Goal: Task Accomplishment & Management: Use online tool/utility

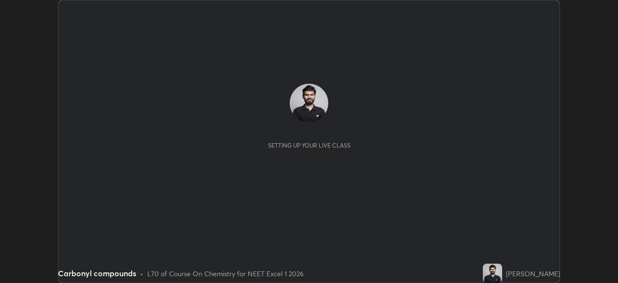
scroll to position [283, 618]
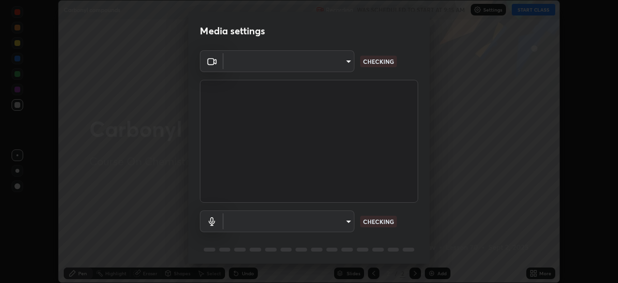
type input "2d5992b07bb555c0860314f01e55ccb125f339594b02713700ad62d5daee5d22"
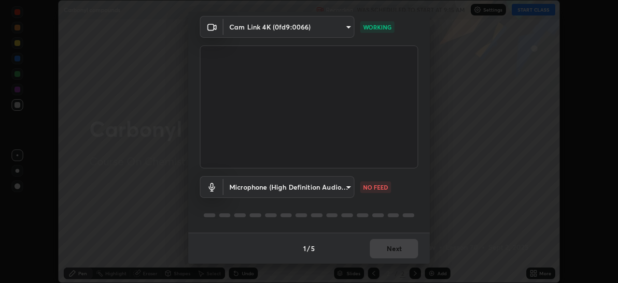
click at [303, 185] on body "Erase all Carbonyl compounds Recording WAS SCHEDULED TO START AT 9:15 AM Settin…" at bounding box center [309, 141] width 618 height 283
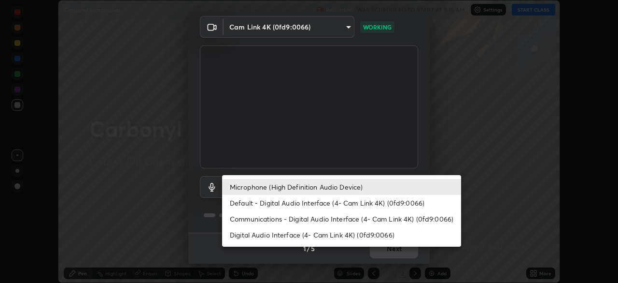
click at [290, 200] on li "Default - Digital Audio Interface (4- Cam Link 4K) (0fd9:0066)" at bounding box center [341, 203] width 239 height 16
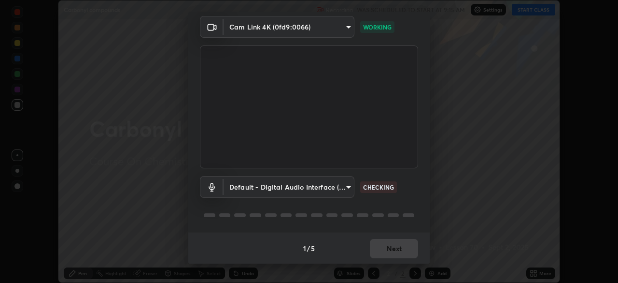
click at [286, 185] on body "Erase all Carbonyl compounds Recording WAS SCHEDULED TO START AT 9:15 AM Settin…" at bounding box center [309, 141] width 618 height 283
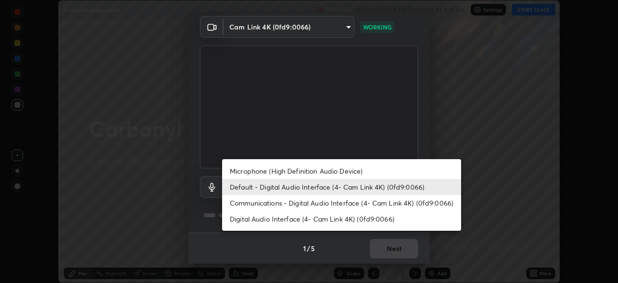
click at [281, 170] on li "Microphone (High Definition Audio Device)" at bounding box center [341, 171] width 239 height 16
type input "8d9b3b47af420a9889a4ccb4926131c4e57c0ca6bb3116db3abad2a90f8fc533"
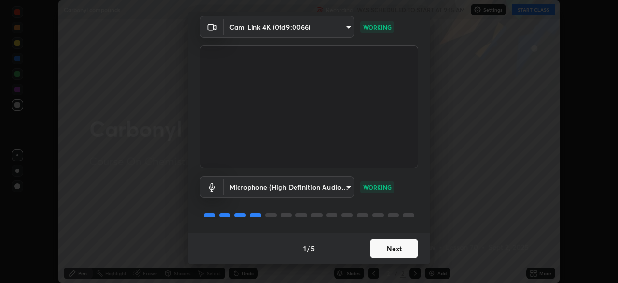
click at [388, 244] on button "Next" at bounding box center [394, 248] width 48 height 19
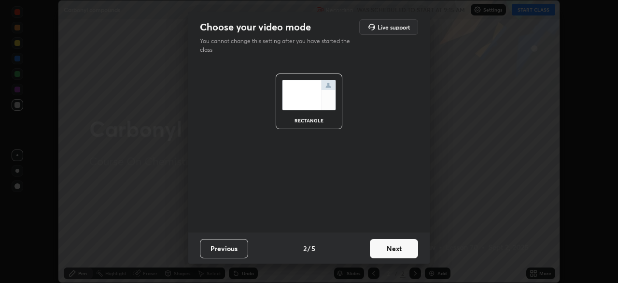
click at [391, 248] on button "Next" at bounding box center [394, 248] width 48 height 19
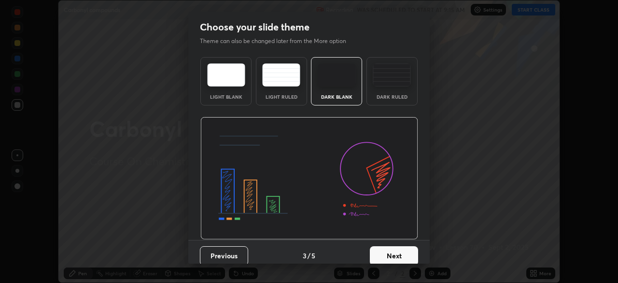
click at [395, 251] on button "Next" at bounding box center [394, 255] width 48 height 19
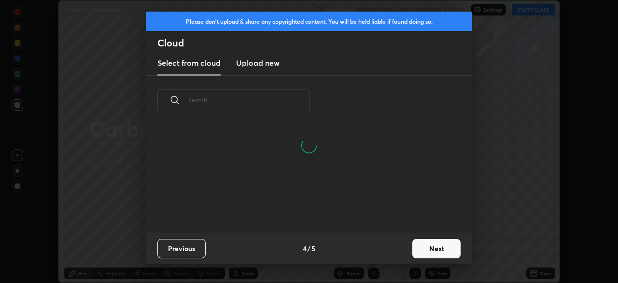
click at [427, 248] on button "Next" at bounding box center [437, 248] width 48 height 19
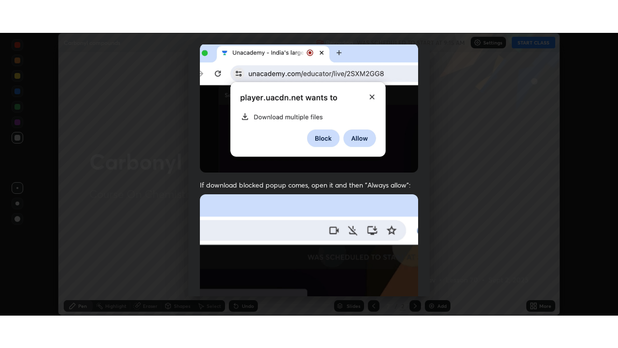
scroll to position [231, 0]
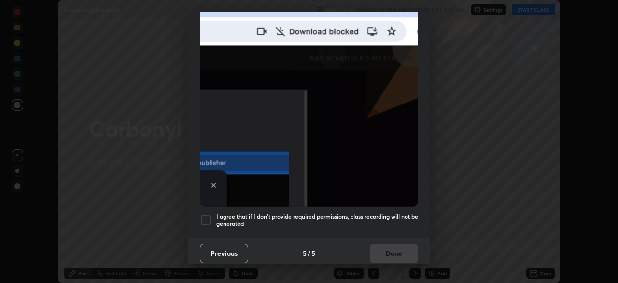
click at [361, 218] on h5 "I agree that if I don't provide required permissions, class recording will not …" at bounding box center [317, 220] width 202 height 15
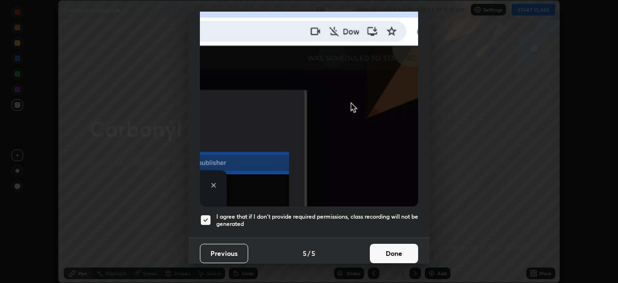
click at [383, 247] on button "Done" at bounding box center [394, 252] width 48 height 19
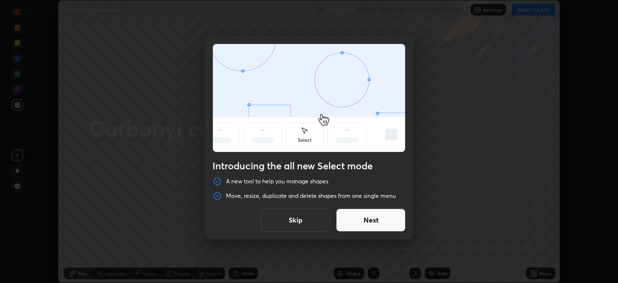
click at [381, 224] on button "Next" at bounding box center [371, 219] width 70 height 23
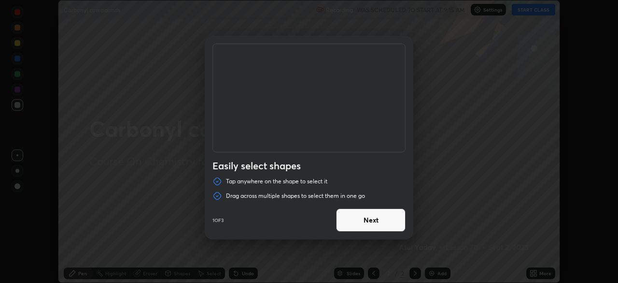
click at [380, 221] on button "Next" at bounding box center [371, 219] width 70 height 23
click at [382, 223] on button "Done" at bounding box center [371, 219] width 70 height 23
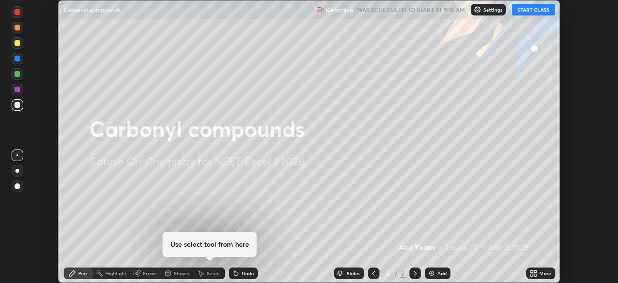
click at [527, 14] on button "START CLASS" at bounding box center [533, 10] width 43 height 12
click at [535, 274] on icon at bounding box center [535, 274] width 2 height 2
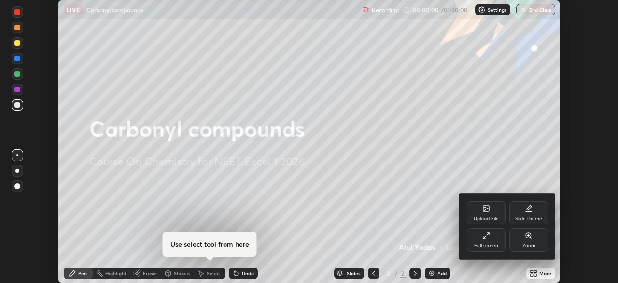
click at [491, 238] on div "Full screen" at bounding box center [486, 239] width 39 height 23
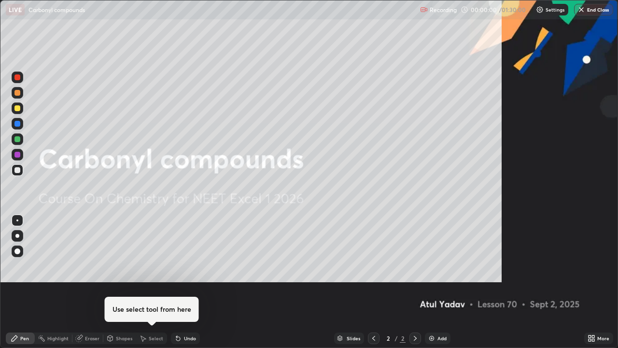
scroll to position [348, 618]
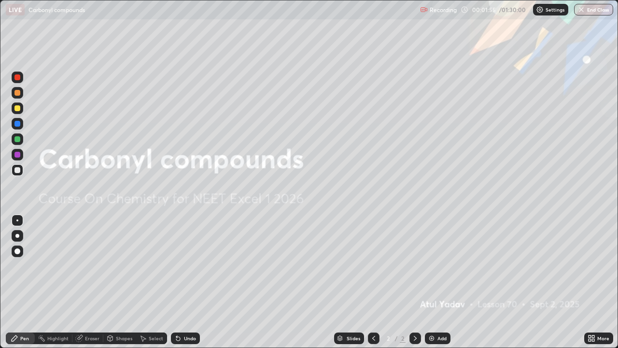
click at [433, 282] on img at bounding box center [432, 338] width 8 height 8
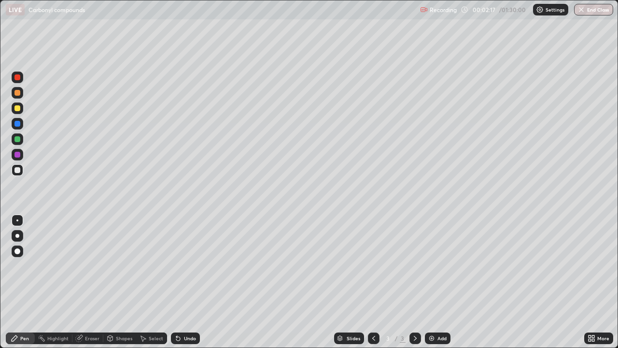
click at [21, 141] on div at bounding box center [18, 139] width 12 height 12
click at [21, 240] on div at bounding box center [18, 236] width 12 height 12
click at [19, 120] on div at bounding box center [18, 124] width 12 height 12
click at [12, 282] on div at bounding box center [17, 271] width 15 height 116
click at [428, 282] on img at bounding box center [432, 338] width 8 height 8
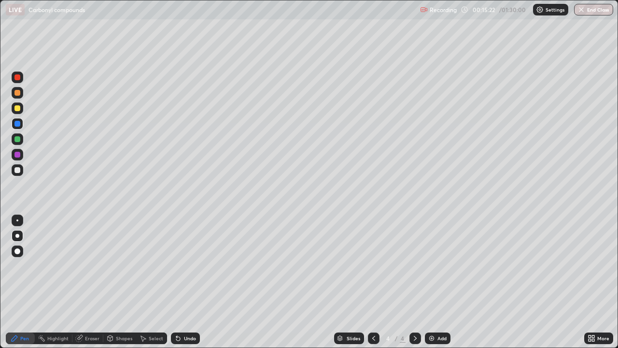
click at [184, 282] on div "Undo" at bounding box center [190, 338] width 12 height 5
click at [181, 282] on icon at bounding box center [178, 338] width 8 height 8
click at [20, 109] on div at bounding box center [18, 108] width 12 height 12
click at [176, 282] on icon at bounding box center [176, 336] width 1 height 1
click at [436, 282] on div "Add" at bounding box center [438, 338] width 26 height 12
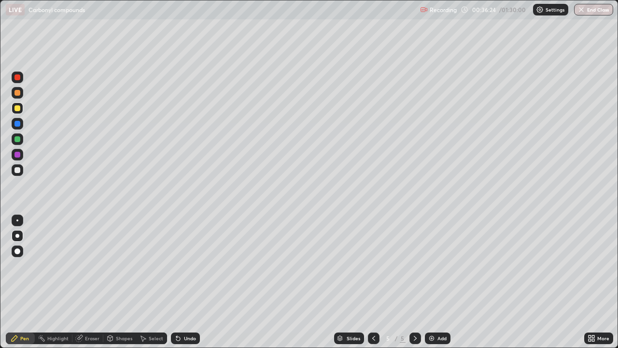
click at [187, 282] on div "Undo" at bounding box center [190, 338] width 12 height 5
click at [185, 282] on div "Undo" at bounding box center [190, 338] width 12 height 5
click at [184, 282] on div "Undo" at bounding box center [190, 338] width 12 height 5
click at [182, 282] on div "Undo" at bounding box center [185, 338] width 29 height 12
click at [184, 282] on div "Undo" at bounding box center [190, 338] width 12 height 5
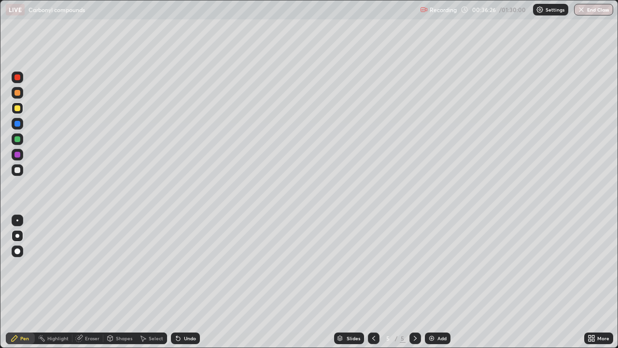
click at [182, 282] on div "Undo" at bounding box center [185, 338] width 29 height 12
click at [181, 282] on div "Undo" at bounding box center [185, 338] width 29 height 12
click at [20, 92] on div at bounding box center [18, 93] width 12 height 12
click at [191, 282] on div "Undo" at bounding box center [190, 338] width 12 height 5
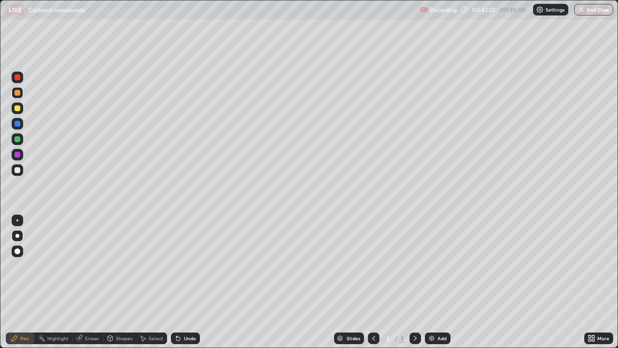
click at [184, 282] on div "Undo" at bounding box center [190, 338] width 12 height 5
click at [88, 282] on div "Eraser" at bounding box center [92, 338] width 14 height 5
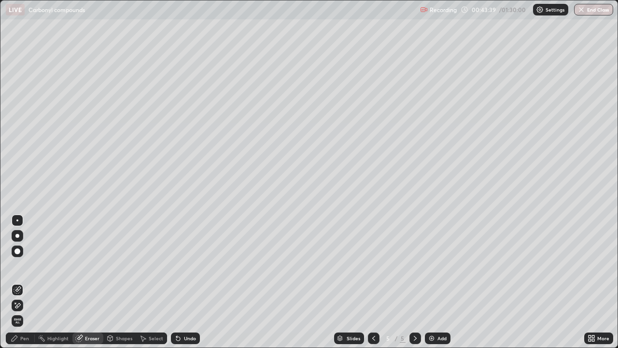
click at [21, 282] on icon at bounding box center [18, 305] width 8 height 8
click at [21, 282] on div "Pen" at bounding box center [24, 338] width 9 height 5
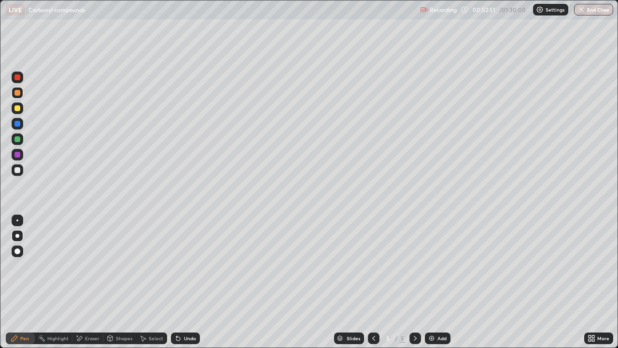
click at [270, 282] on div "Slides 5 / 5 Add" at bounding box center [392, 337] width 385 height 19
click at [434, 282] on img at bounding box center [432, 338] width 8 height 8
click at [189, 282] on div "Undo" at bounding box center [190, 338] width 12 height 5
click at [186, 282] on div "Undo" at bounding box center [190, 338] width 12 height 5
click at [20, 76] on div at bounding box center [18, 77] width 12 height 12
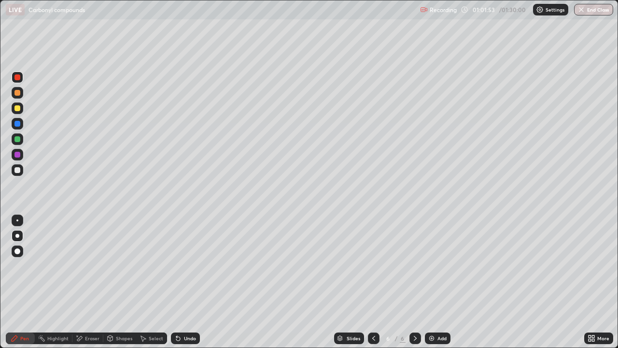
click at [435, 282] on div "Add" at bounding box center [438, 338] width 26 height 12
click at [103, 282] on div "Shapes" at bounding box center [119, 338] width 33 height 12
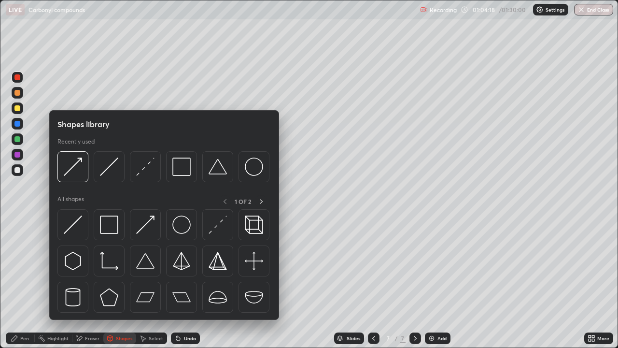
click at [91, 282] on div "Eraser" at bounding box center [92, 338] width 14 height 5
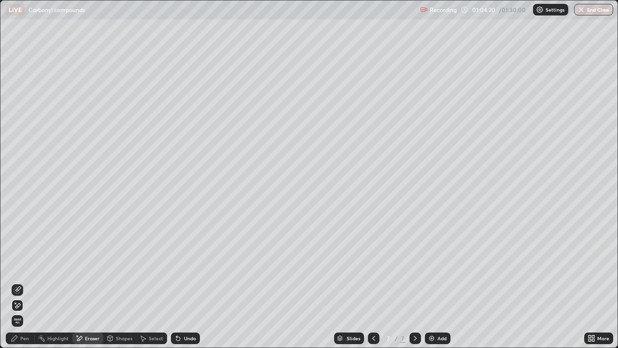
click at [26, 282] on div "Pen" at bounding box center [24, 338] width 9 height 5
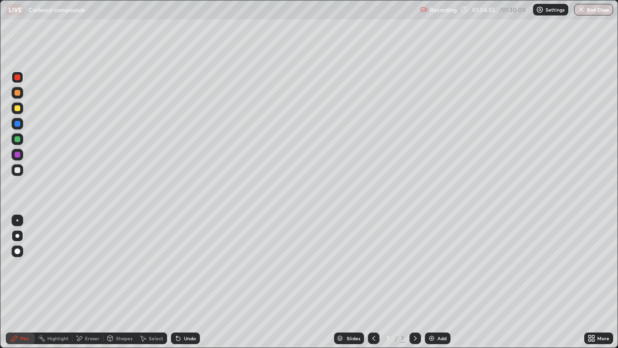
click at [189, 282] on div "Undo" at bounding box center [190, 338] width 12 height 5
click at [188, 282] on div "Undo" at bounding box center [190, 338] width 12 height 5
click at [20, 141] on div at bounding box center [17, 139] width 6 height 6
click at [189, 282] on div "Undo" at bounding box center [190, 338] width 12 height 5
click at [188, 282] on div "Undo" at bounding box center [190, 338] width 12 height 5
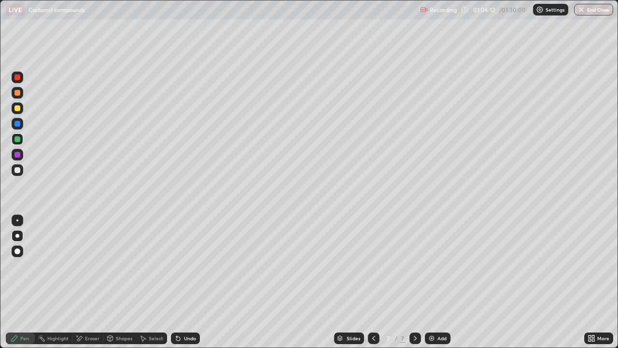
click at [188, 282] on div "Undo" at bounding box center [190, 338] width 12 height 5
click at [190, 282] on div "Undo" at bounding box center [190, 338] width 12 height 5
click at [21, 155] on div at bounding box center [18, 155] width 12 height 12
click at [185, 282] on div "Undo" at bounding box center [190, 338] width 12 height 5
click at [177, 282] on icon at bounding box center [178, 339] width 4 height 4
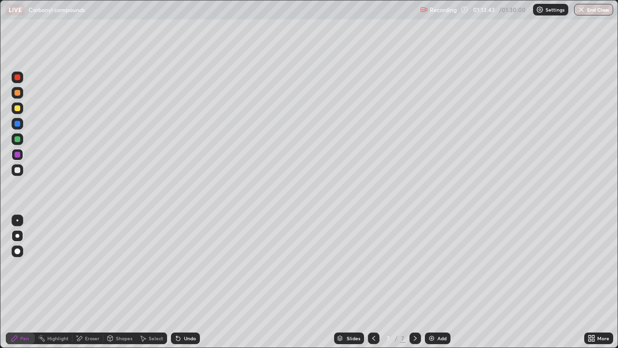
click at [435, 282] on div "Add" at bounding box center [438, 338] width 26 height 12
click at [18, 141] on div at bounding box center [17, 139] width 6 height 6
click at [184, 282] on div "Undo" at bounding box center [190, 338] width 12 height 5
click at [181, 282] on div "Undo" at bounding box center [185, 338] width 29 height 12
click at [182, 282] on div "Undo" at bounding box center [185, 338] width 29 height 12
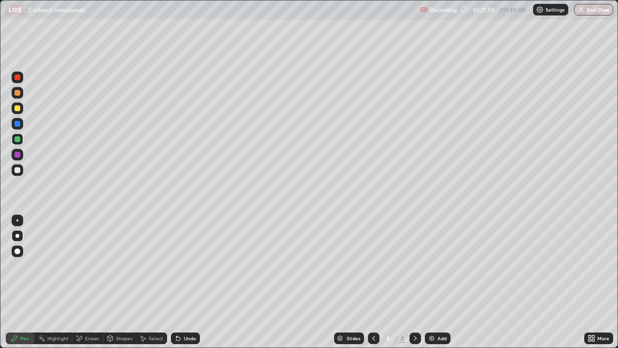
click at [182, 282] on div "Undo" at bounding box center [185, 338] width 29 height 12
click at [179, 282] on icon at bounding box center [178, 338] width 8 height 8
click at [86, 282] on div "Eraser" at bounding box center [92, 338] width 14 height 5
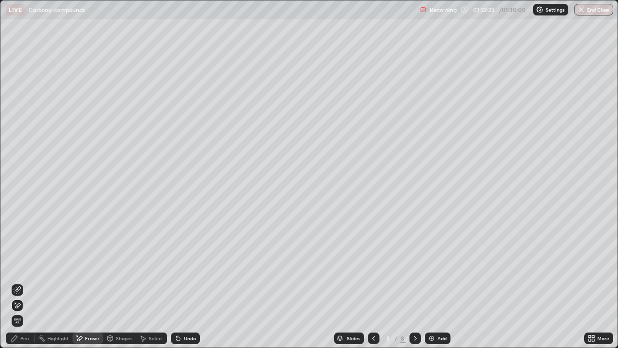
click at [18, 282] on icon at bounding box center [18, 290] width 8 height 8
click at [18, 282] on icon at bounding box center [15, 338] width 8 height 8
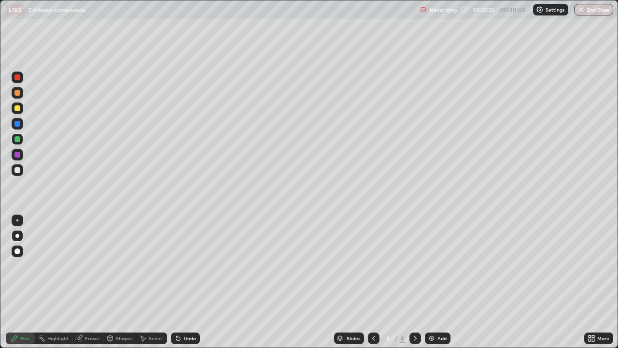
click at [20, 107] on div at bounding box center [17, 108] width 6 height 6
click at [439, 282] on div "Add" at bounding box center [442, 338] width 9 height 5
click at [22, 124] on div at bounding box center [18, 124] width 12 height 12
click at [177, 282] on icon at bounding box center [178, 339] width 4 height 4
click at [177, 282] on icon at bounding box center [178, 338] width 8 height 8
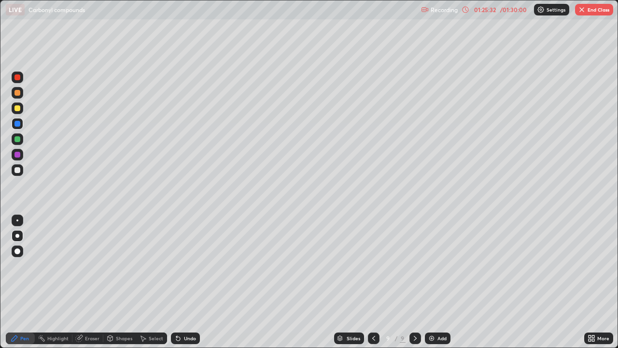
click at [188, 282] on div "Undo" at bounding box center [190, 338] width 12 height 5
click at [185, 282] on div "Undo" at bounding box center [185, 338] width 29 height 12
click at [184, 282] on div "Undo" at bounding box center [190, 338] width 12 height 5
click at [183, 282] on div "Undo" at bounding box center [185, 338] width 29 height 12
click at [18, 78] on div at bounding box center [17, 77] width 6 height 6
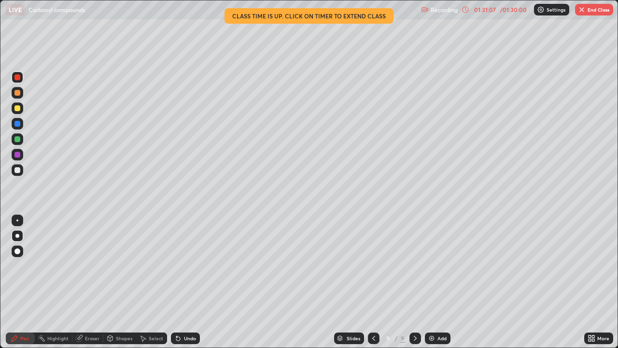
click at [504, 10] on div "/ 01:30:00" at bounding box center [514, 10] width 30 height 6
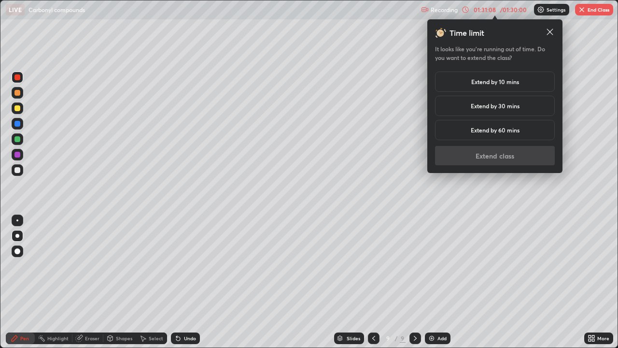
click at [495, 83] on h5 "Extend by 10 mins" at bounding box center [495, 81] width 48 height 9
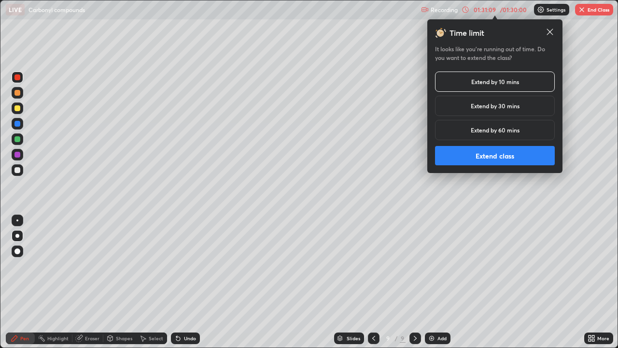
click at [486, 155] on button "Extend class" at bounding box center [495, 155] width 120 height 19
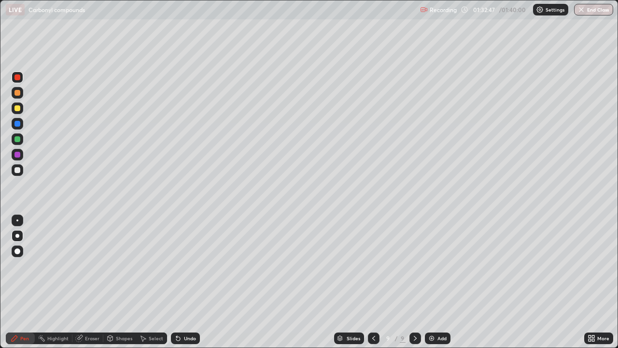
click at [590, 11] on button "End Class" at bounding box center [593, 10] width 39 height 12
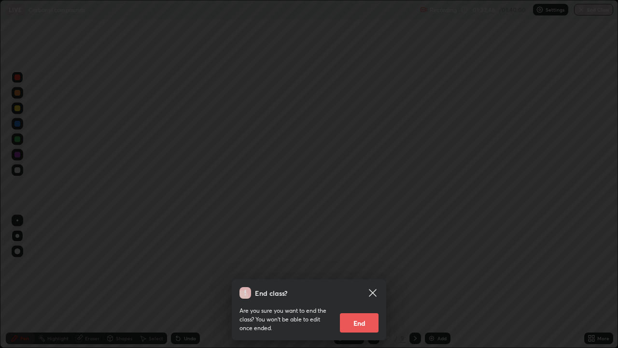
click at [357, 282] on button "End" at bounding box center [359, 322] width 39 height 19
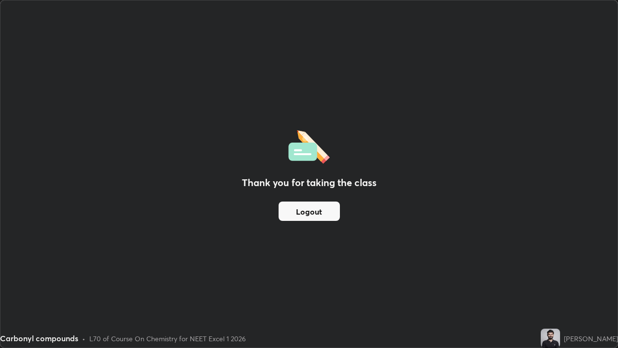
click at [333, 212] on button "Logout" at bounding box center [309, 210] width 61 height 19
